Goal: Task Accomplishment & Management: Complete application form

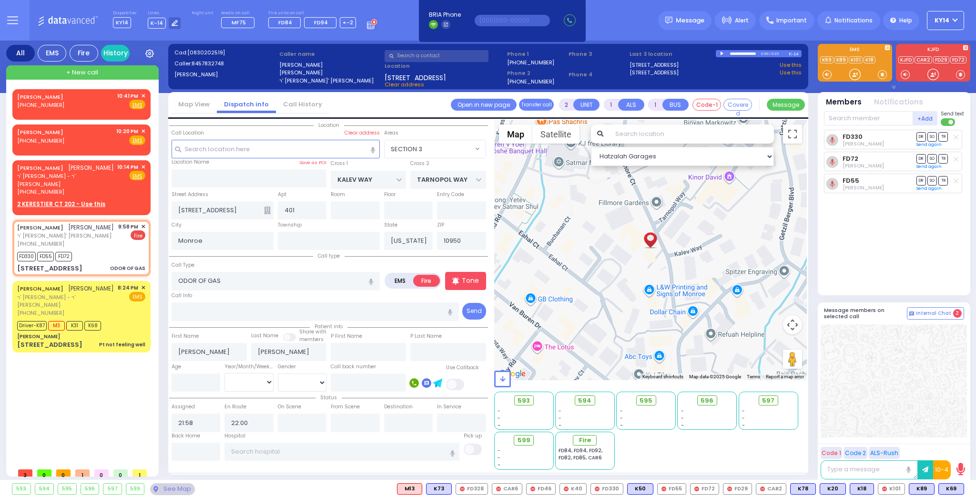
select select "SECTION 3"
select select
click at [143, 164] on span "✕" at bounding box center [143, 167] width 4 height 8
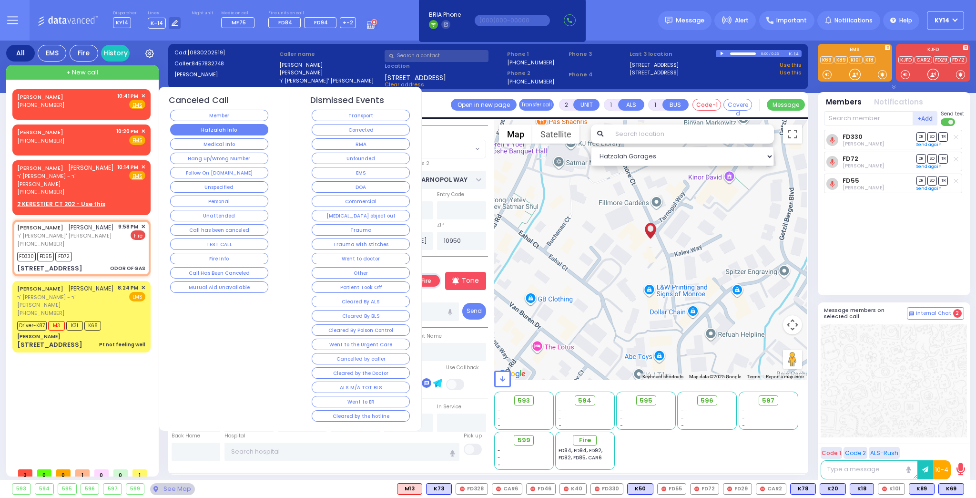
click at [212, 124] on button "Hatzalah Info" at bounding box center [219, 129] width 98 height 11
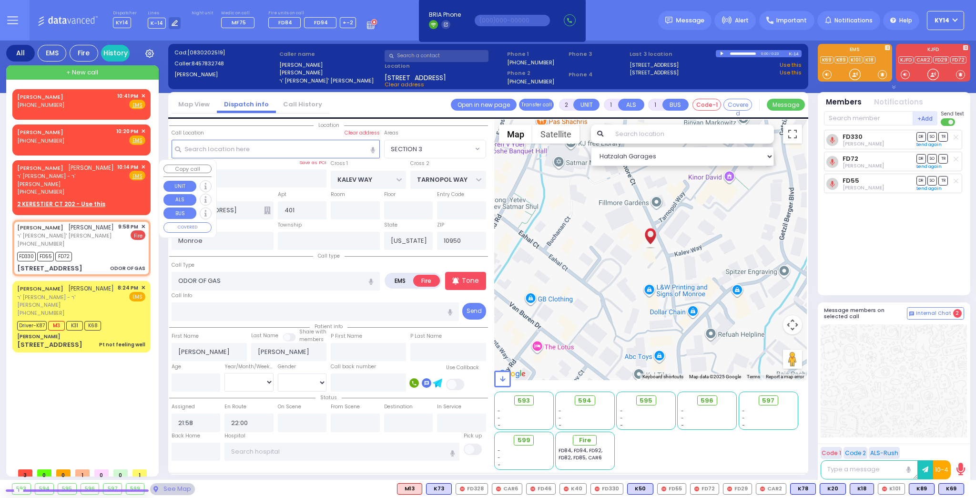
click at [143, 165] on span "✕" at bounding box center [143, 167] width 4 height 8
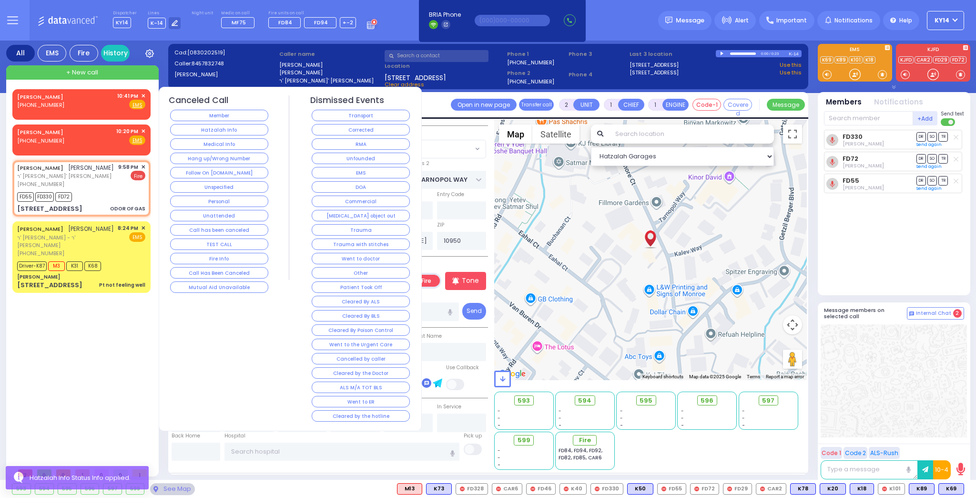
click at [209, 125] on button "Hatzalah Info" at bounding box center [219, 129] width 98 height 11
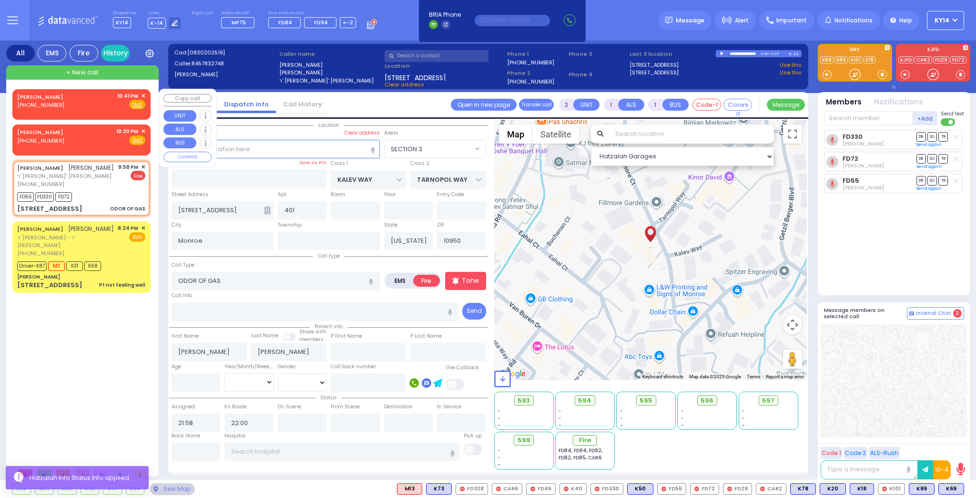
click at [143, 94] on span "✕" at bounding box center [143, 96] width 4 height 8
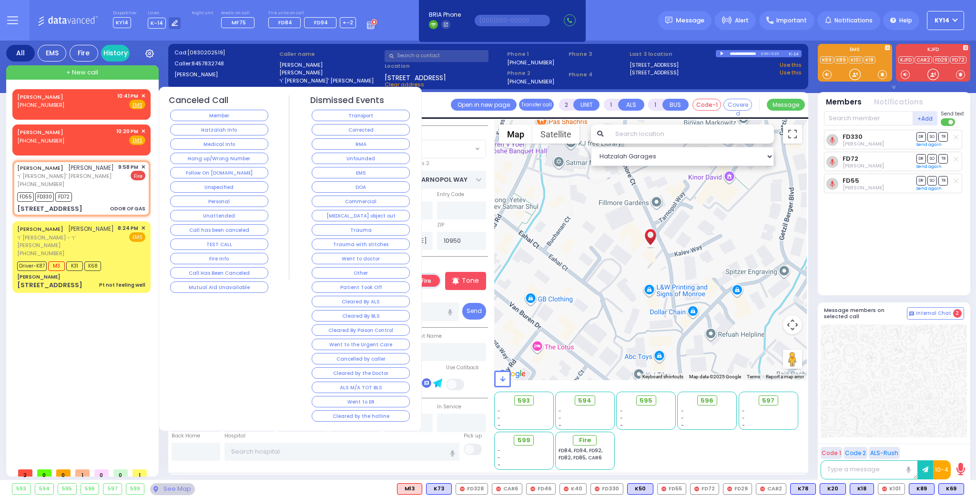
click at [196, 128] on button "Hatzalah Info" at bounding box center [219, 129] width 98 height 11
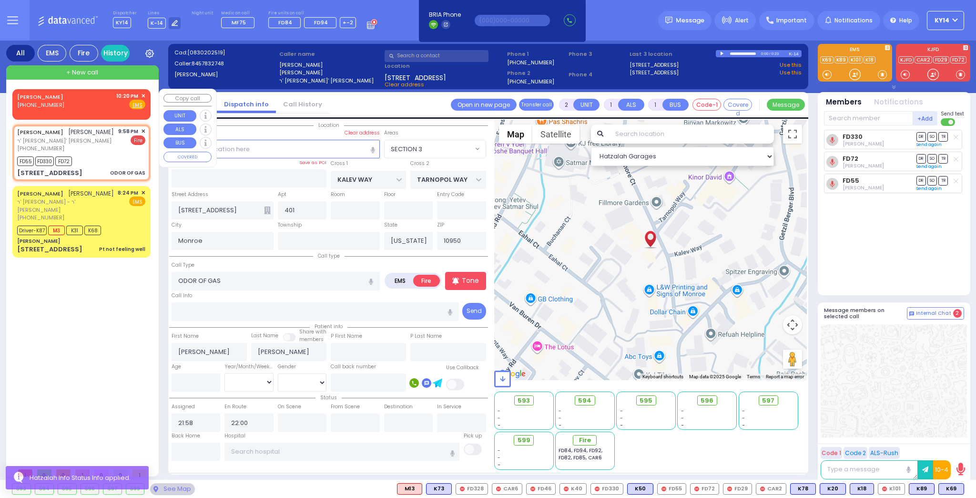
click at [145, 95] on span "✕" at bounding box center [143, 96] width 4 height 8
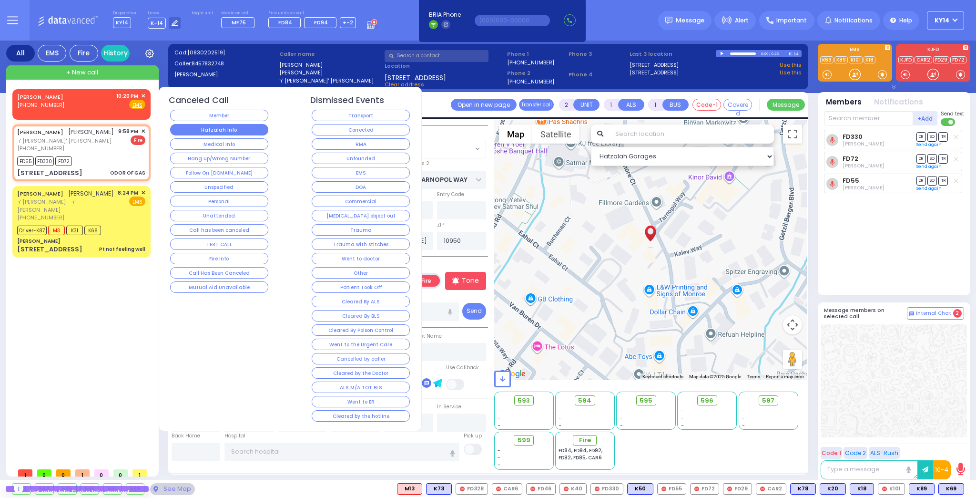
click at [209, 131] on button "Hatzalah Info" at bounding box center [219, 129] width 98 height 11
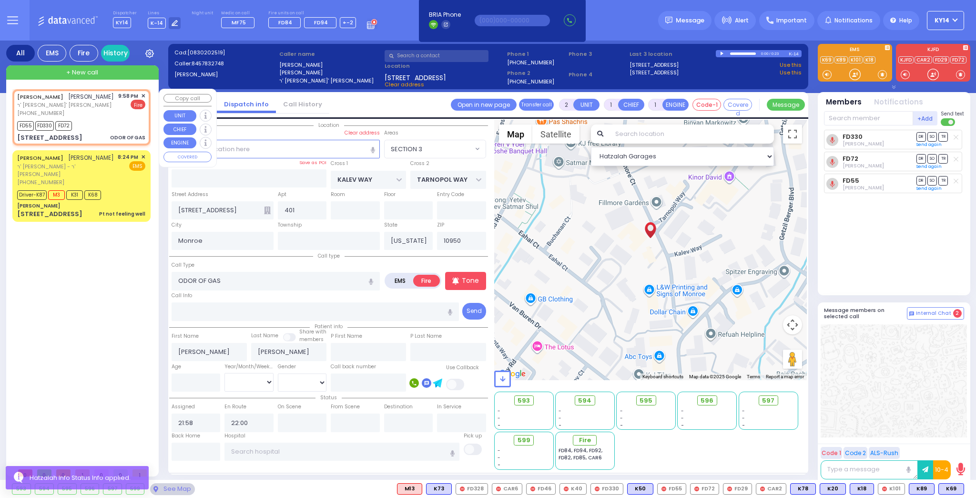
click at [143, 94] on span "✕" at bounding box center [143, 96] width 4 height 8
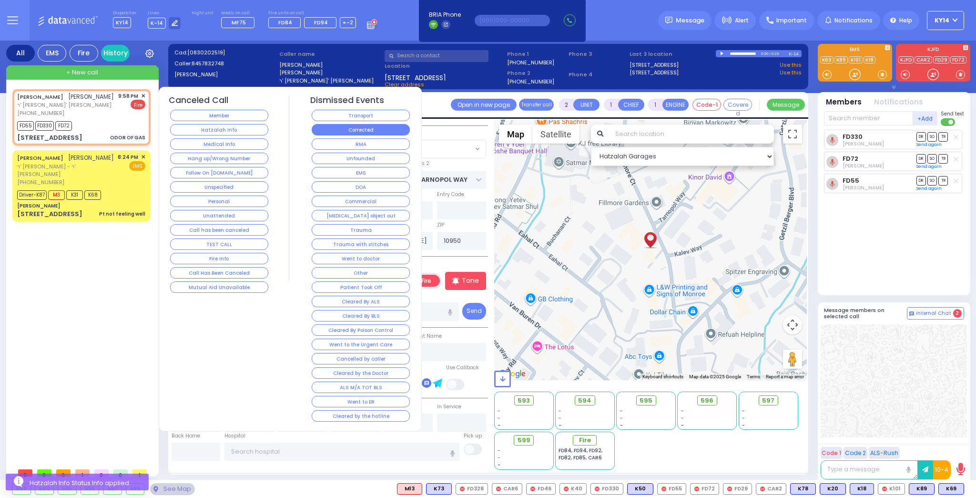
click at [371, 128] on button "Corrected" at bounding box center [361, 129] width 98 height 11
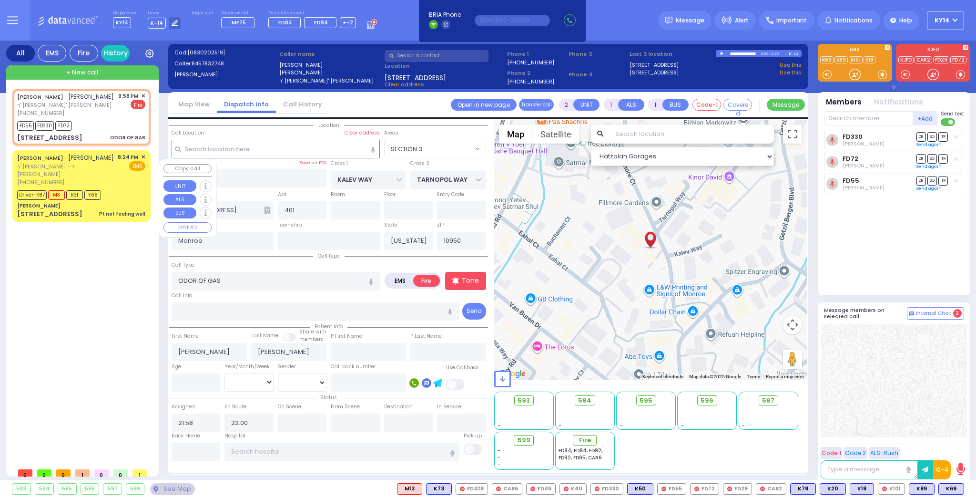
select select
radio input "true"
select select
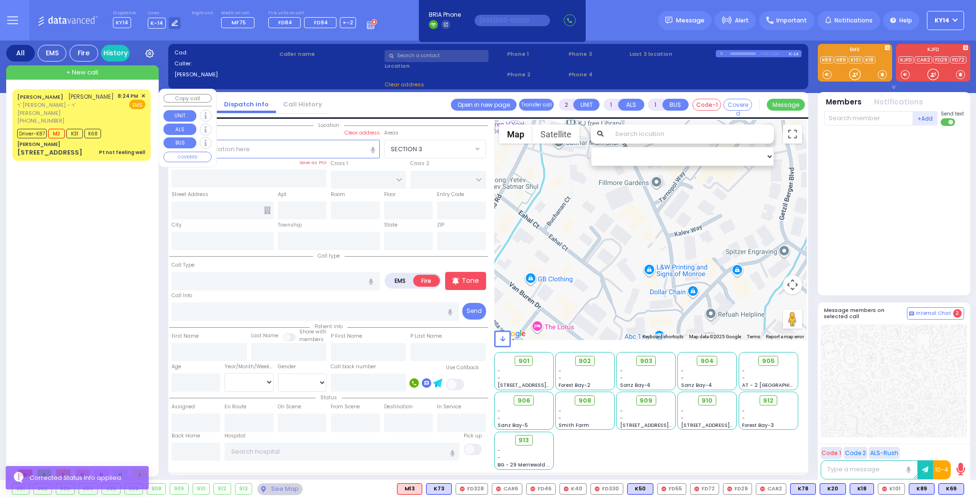
click at [128, 121] on div "8:24 PM ✕ EMS" at bounding box center [132, 108] width 28 height 33
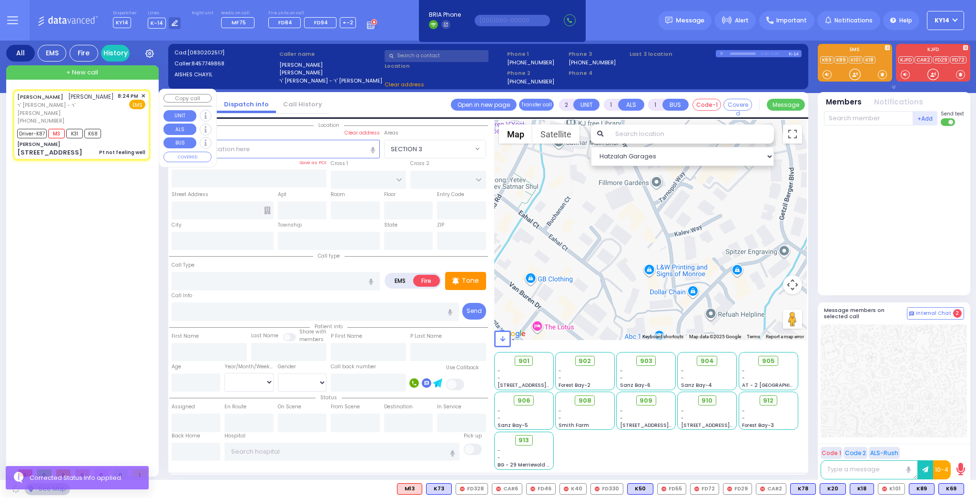
type input "6"
select select
type input "Pt not feeling well"
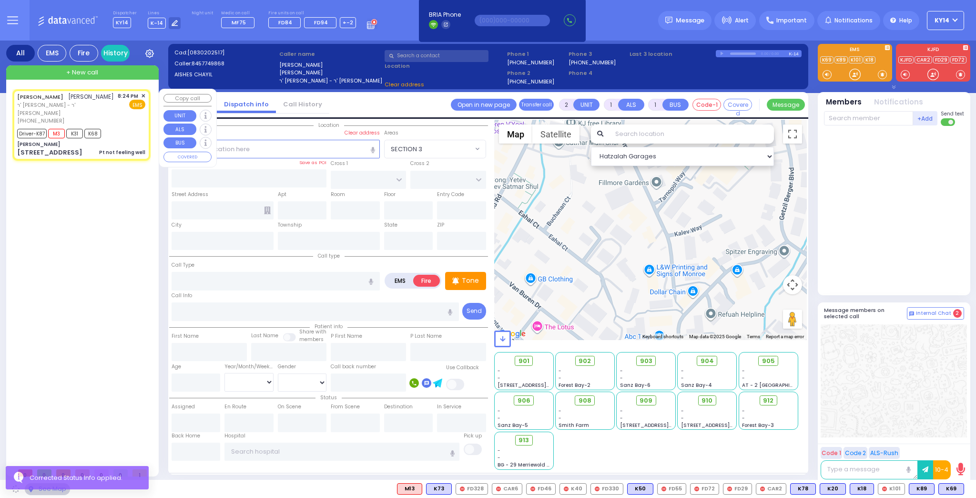
radio input "true"
type input "NAFTULA ZVI"
type input "OPENHEIM"
type input "Liba"
type input "[PERSON_NAME]"
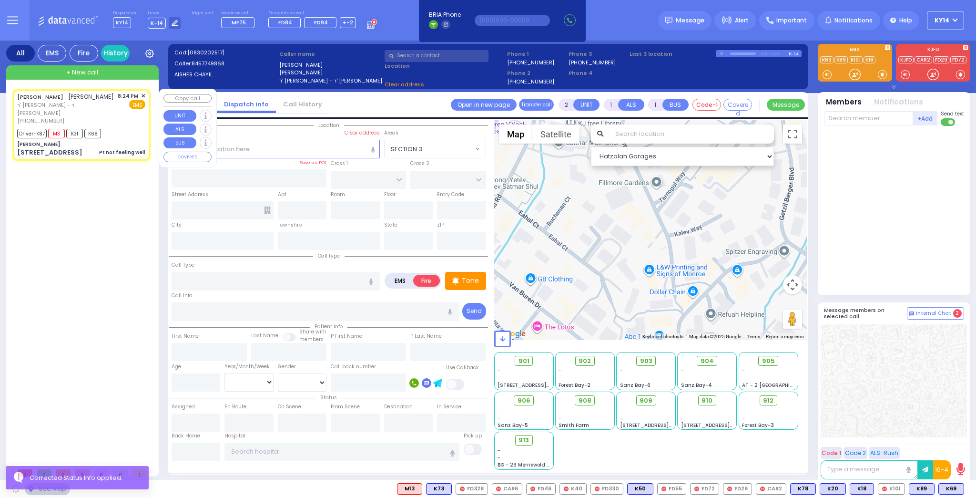
type input "25"
select select "Year"
select select "[DEMOGRAPHIC_DATA]"
type input "20:24"
type input "20:25"
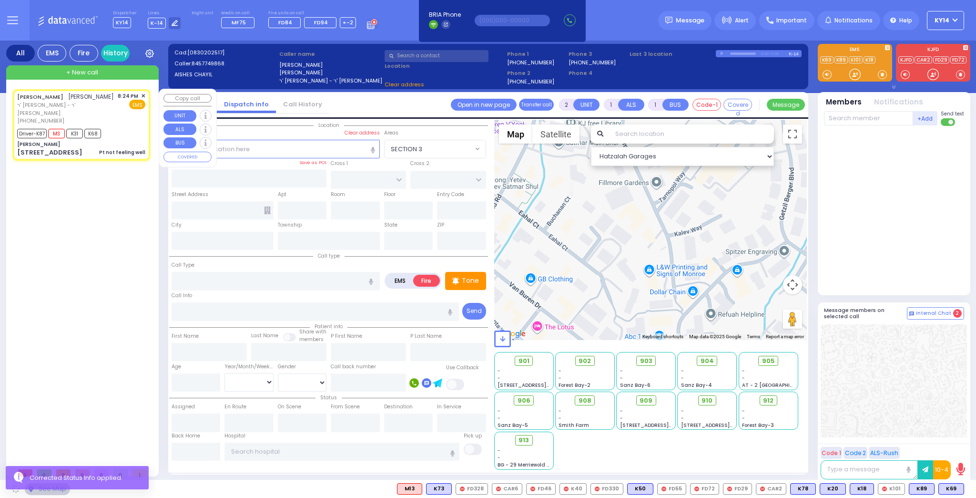
type input "20:31"
type input "20:50"
type input "21:33"
type input "[GEOGRAPHIC_DATA] [STREET_ADDRESS][PERSON_NAME]"
select select "Hatzalah Garages"
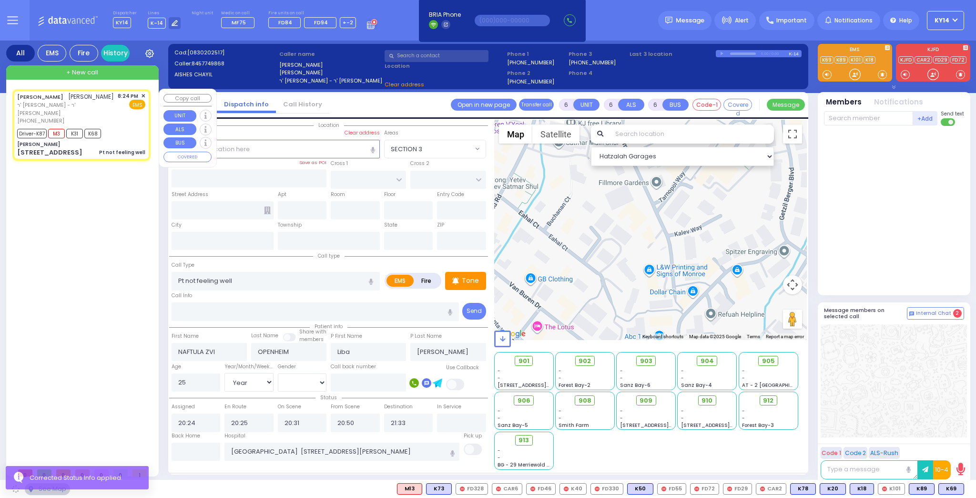
type input "[PERSON_NAME]"
type input "[GEOGRAPHIC_DATA]"
type input "[STREET_ADDRESS]"
type input "Monroe"
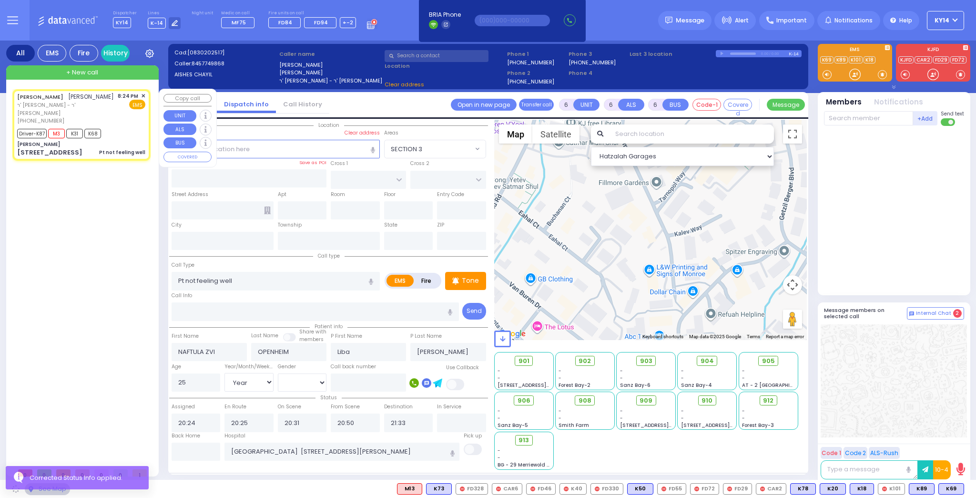
type input "[US_STATE]"
type input "10950"
select select "SECTION 5"
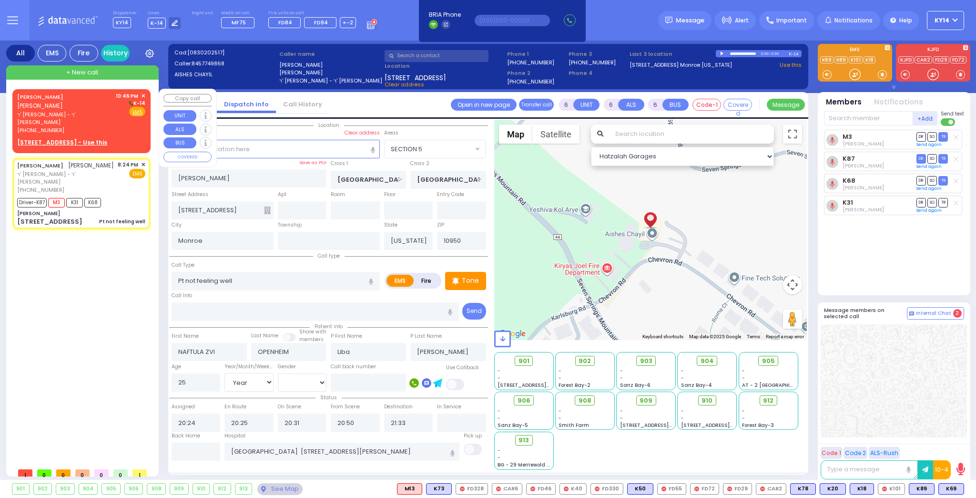
click at [101, 111] on span "ר' [PERSON_NAME] - ר' [PERSON_NAME]" at bounding box center [64, 119] width 95 height 16
type input "2"
type input "1"
select select
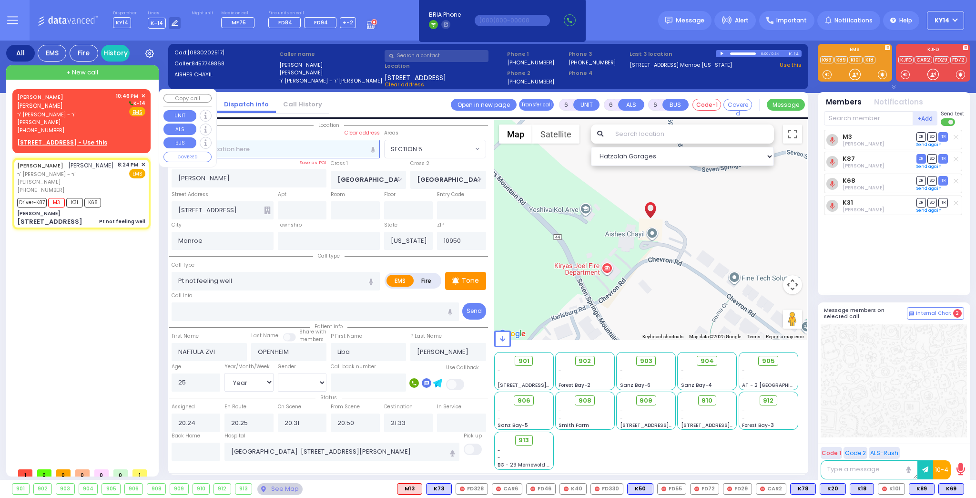
radio input "true"
type input "[PERSON_NAME]"
select select
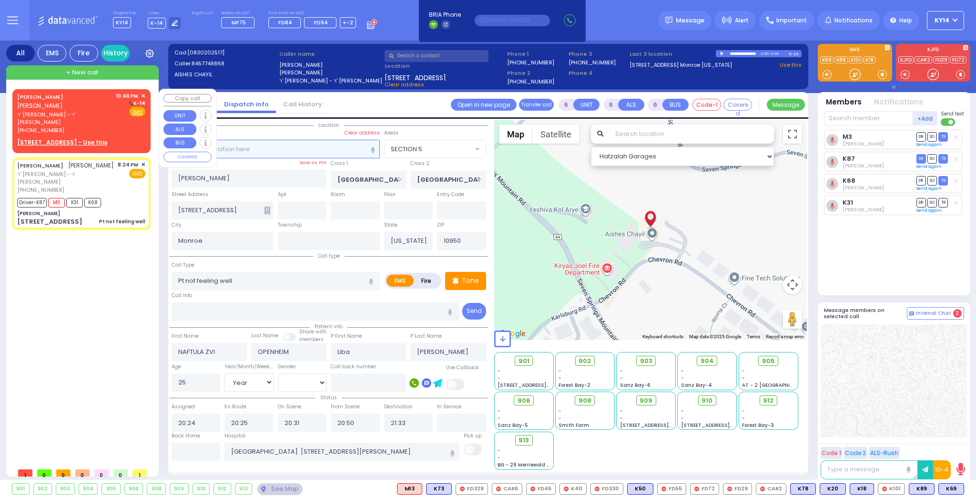
type input "22:46"
select select "Hatzalah Garages"
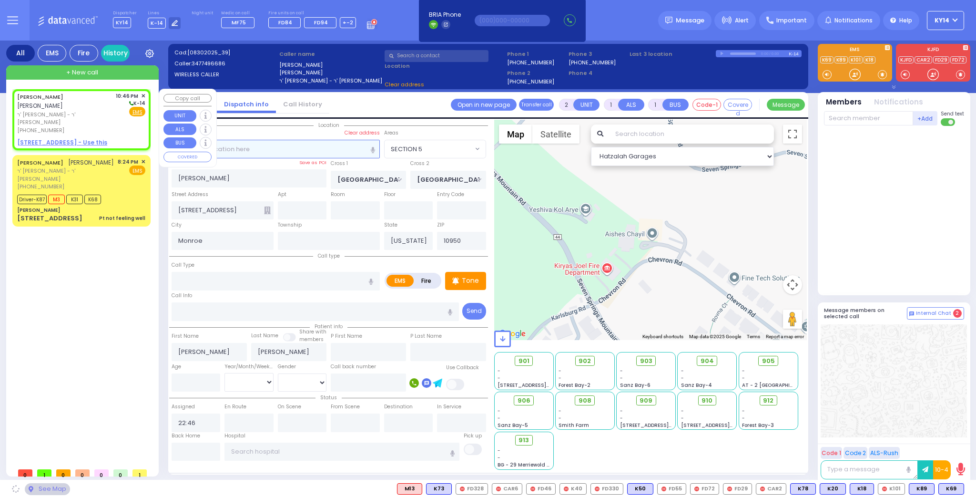
select select
radio input "true"
select select
select select "Hatzalah Garages"
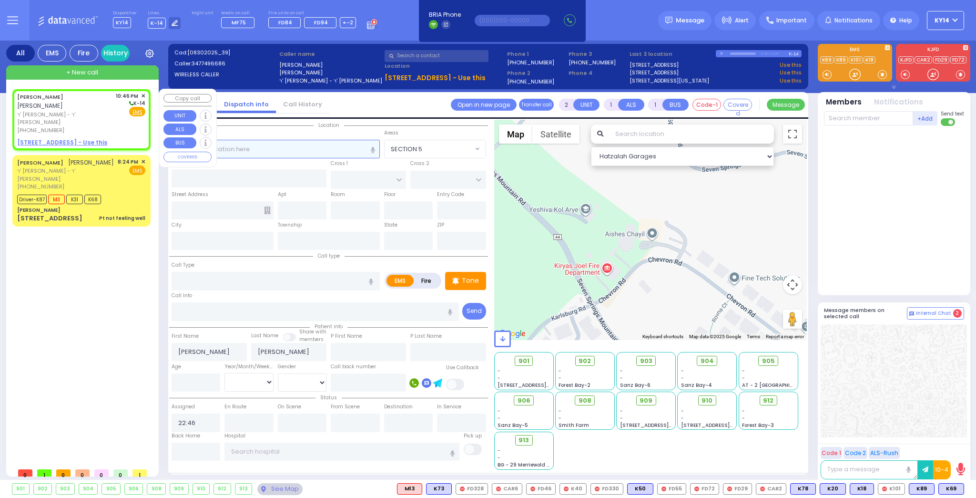
click at [310, 151] on input "text" at bounding box center [276, 149] width 208 height 18
drag, startPoint x: 238, startPoint y: 145, endPoint x: 232, endPoint y: 147, distance: 6.0
click at [237, 145] on input "text" at bounding box center [276, 149] width 208 height 18
click at [105, 237] on div "[PERSON_NAME] [PERSON_NAME] ר' [PERSON_NAME] - ר' [PERSON_NAME] [PHONE_NUMBER] …" at bounding box center [83, 276] width 142 height 374
click at [213, 152] on input "text" at bounding box center [276, 149] width 208 height 18
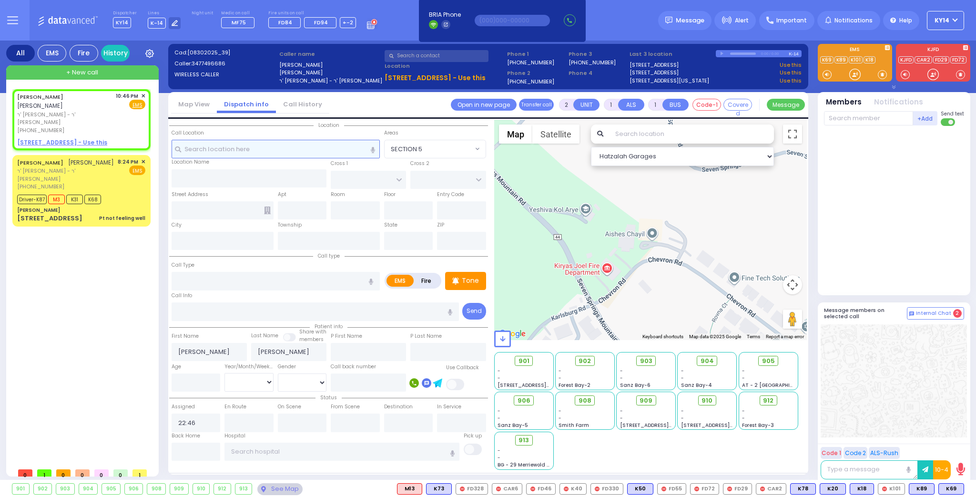
select select
radio input "true"
select select
select select "Hatzalah Garages"
click at [142, 95] on span "✕" at bounding box center [143, 96] width 4 height 8
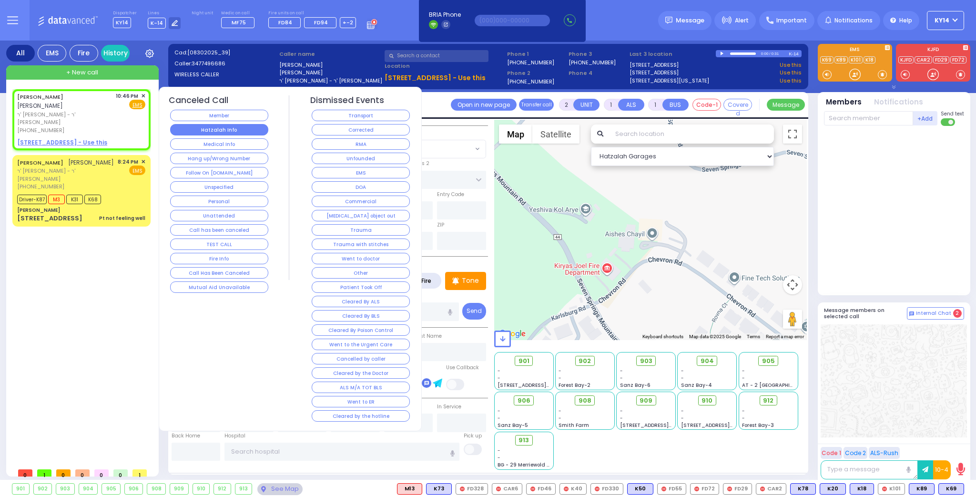
click at [216, 126] on button "Hatzalah Info" at bounding box center [219, 129] width 98 height 11
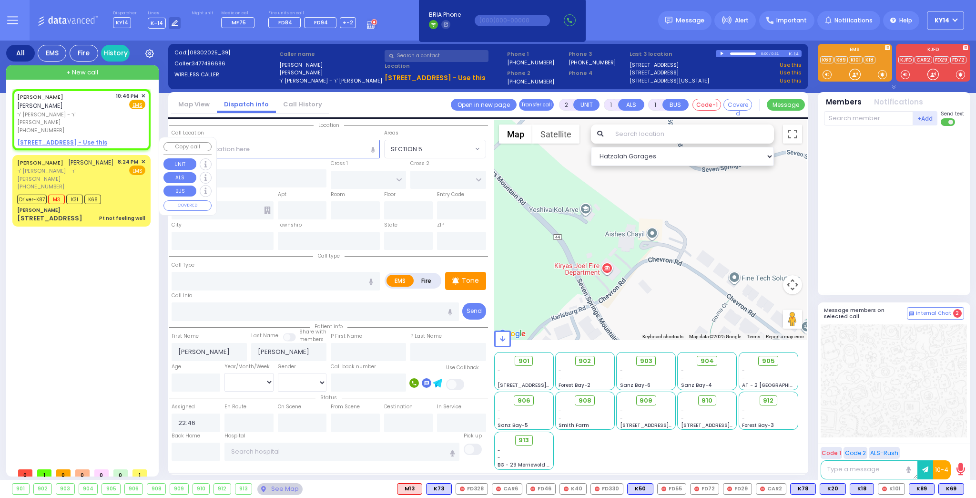
select select
radio input "true"
select select
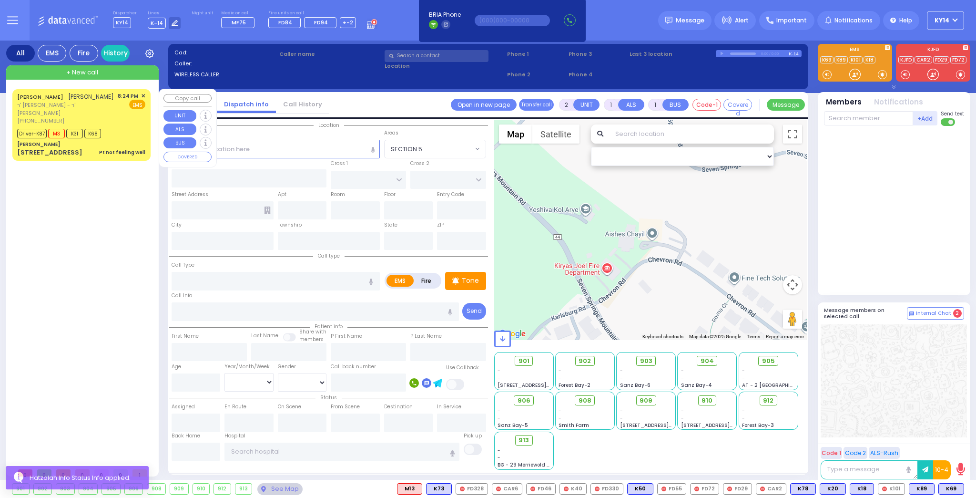
click at [100, 113] on span "ר' [PERSON_NAME] - ר' [PERSON_NAME]" at bounding box center [65, 109] width 97 height 16
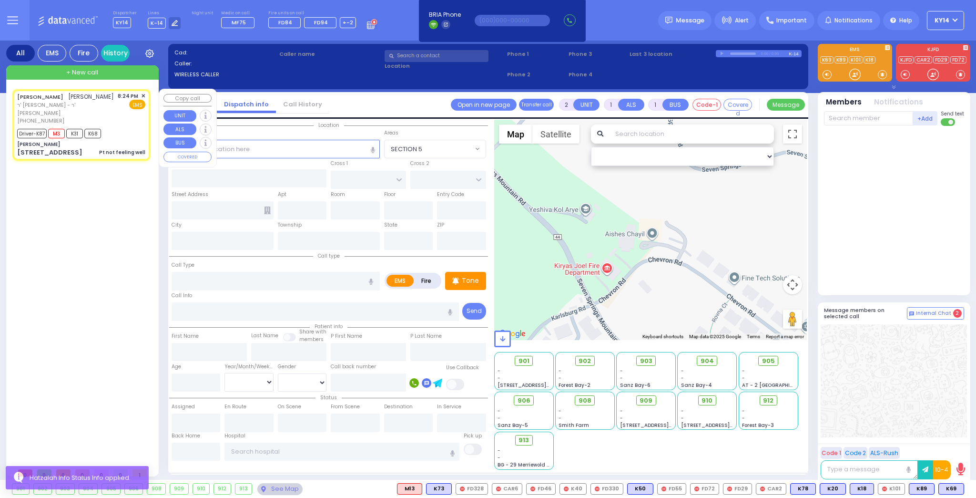
type input "6"
select select
type input "Pt not feeling well"
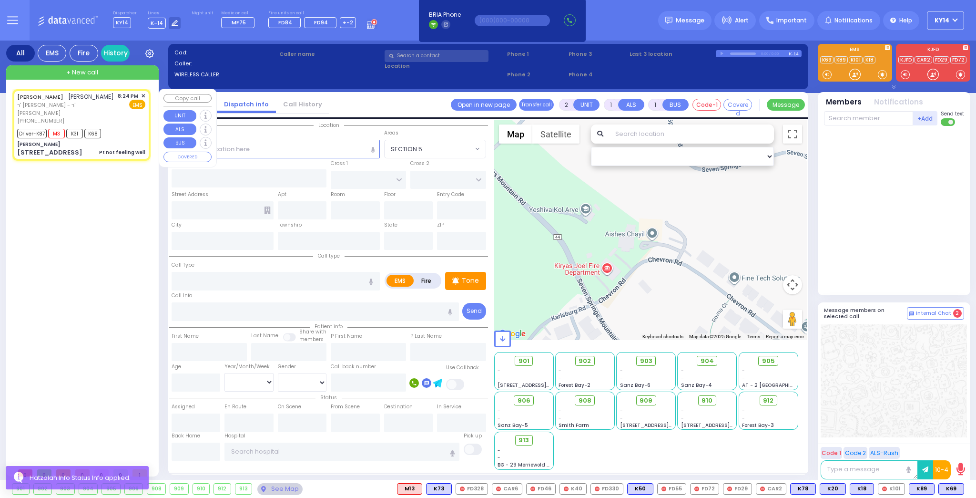
radio input "true"
type input "NAFTULA ZVI"
type input "OPENHEIM"
type input "Liba"
type input "[PERSON_NAME]"
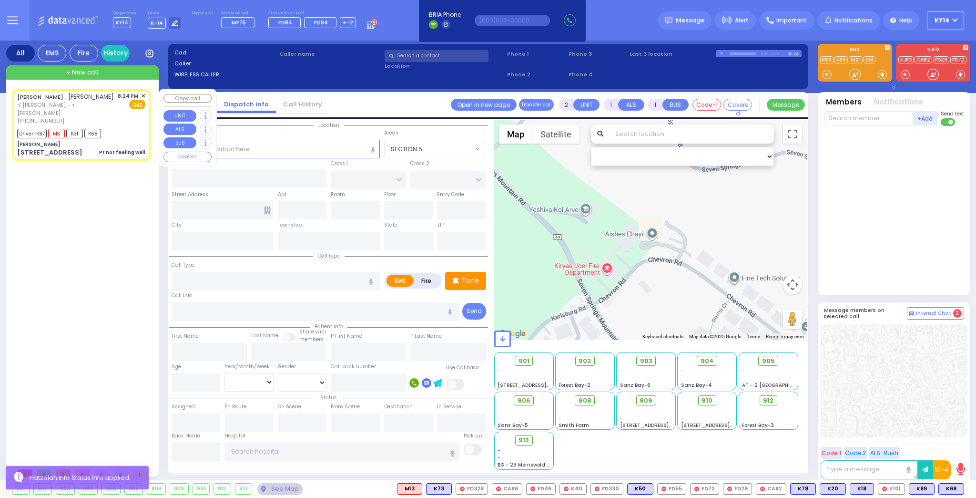
type input "25"
select select "Year"
select select "[DEMOGRAPHIC_DATA]"
type input "20:24"
type input "20:25"
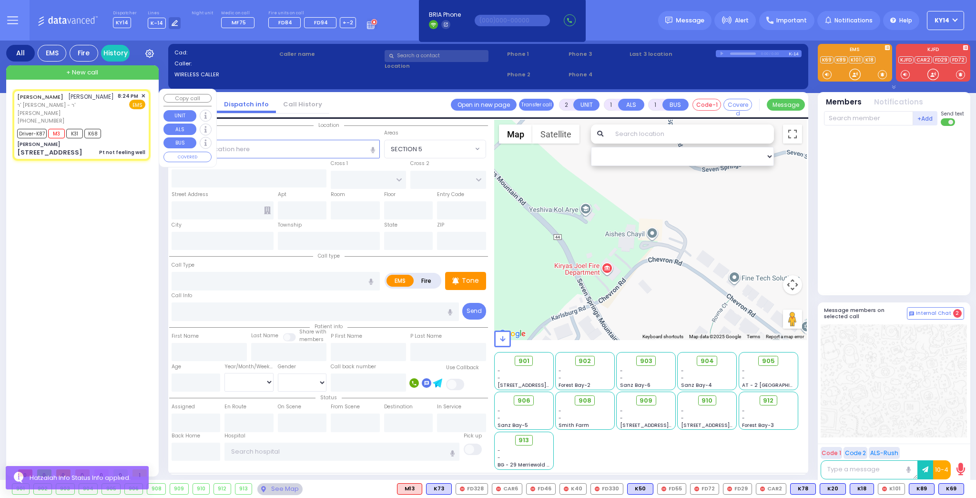
type input "20:31"
type input "20:50"
type input "21:33"
type input "[GEOGRAPHIC_DATA] [STREET_ADDRESS][PERSON_NAME]"
type input "[PERSON_NAME]"
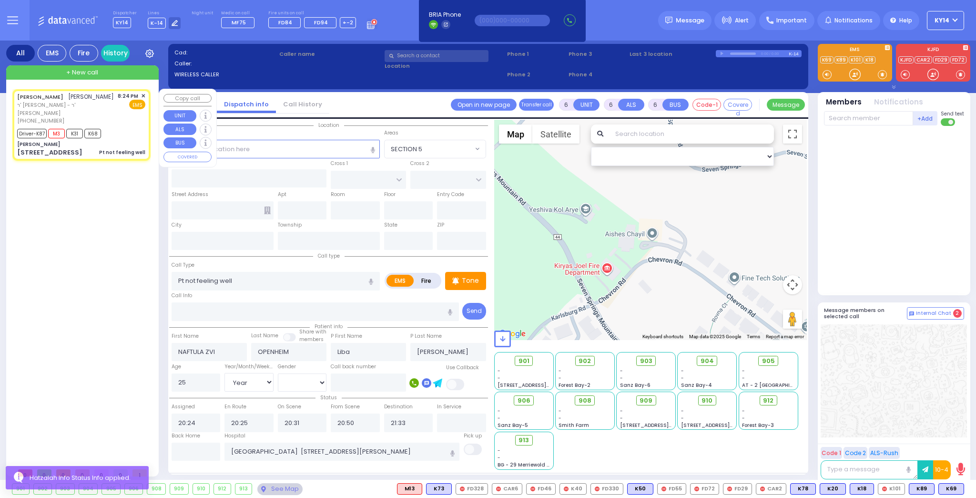
type input "[GEOGRAPHIC_DATA]"
type input "[STREET_ADDRESS]"
type input "Monroe"
type input "[US_STATE]"
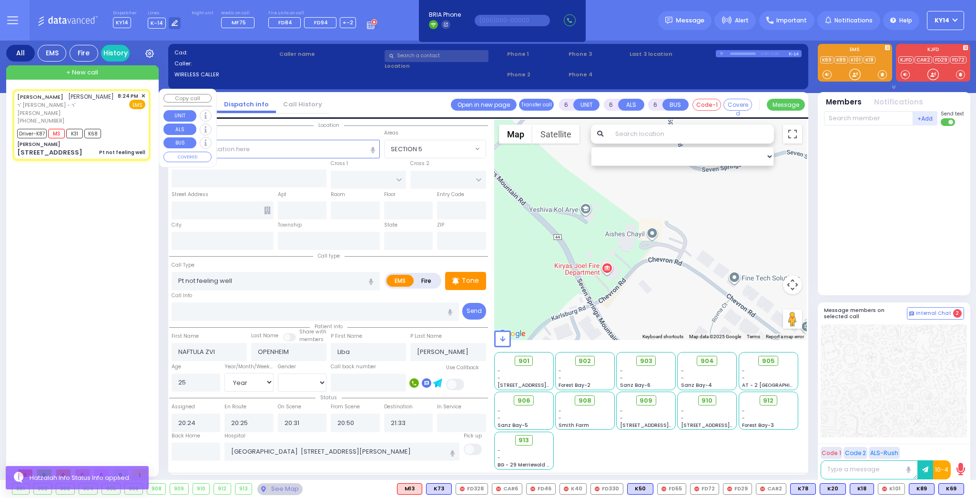
type input "10950"
select select "Hatzalah Garages"
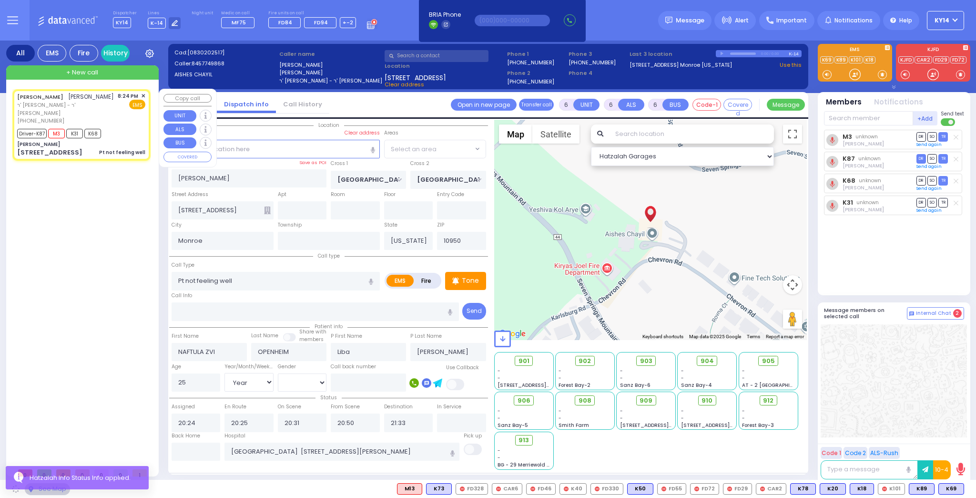
select select "SECTION 5"
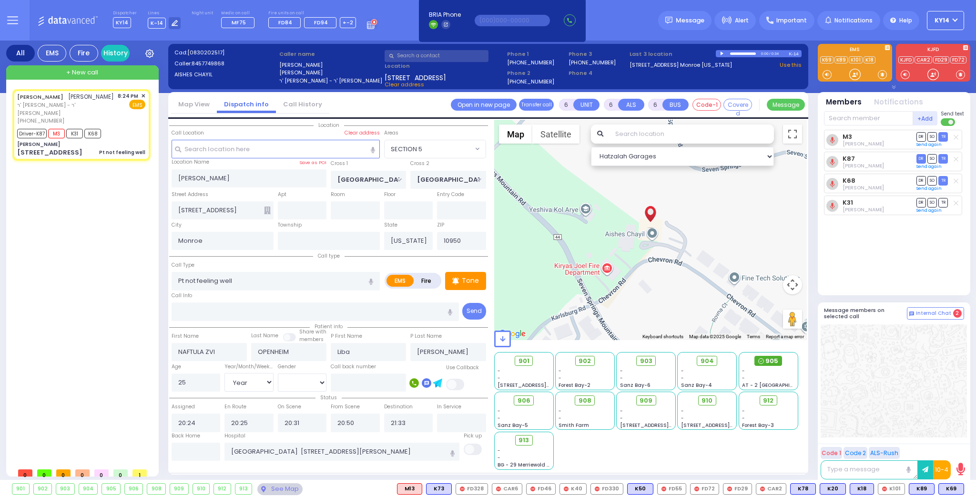
click at [769, 361] on span "905" at bounding box center [771, 361] width 13 height 10
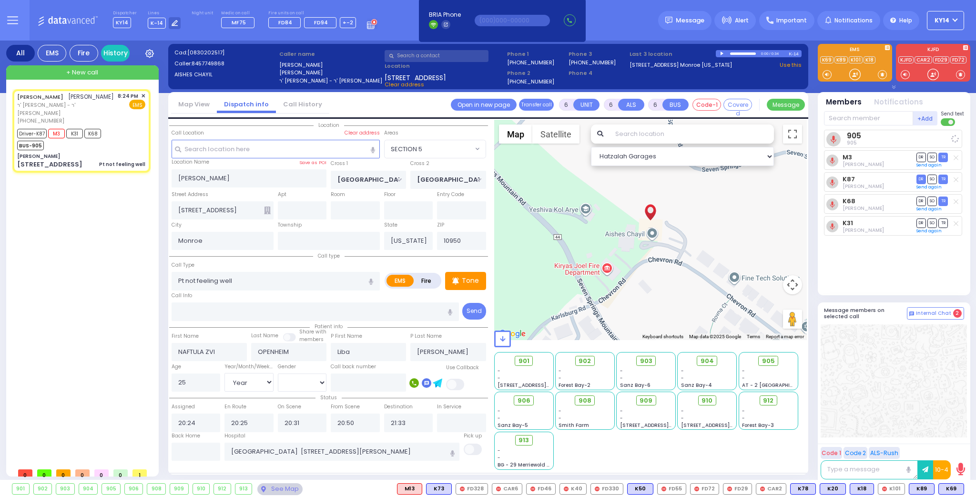
select select
radio input "true"
select select "Year"
select select "[DEMOGRAPHIC_DATA]"
select select "Hatzalah Garages"
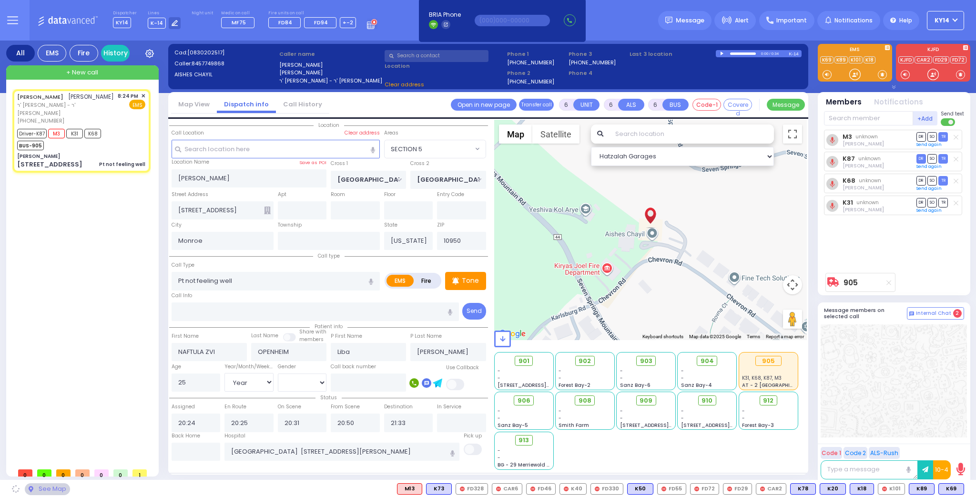
select select "SECTION 5"
